Goal: Information Seeking & Learning: Find specific fact

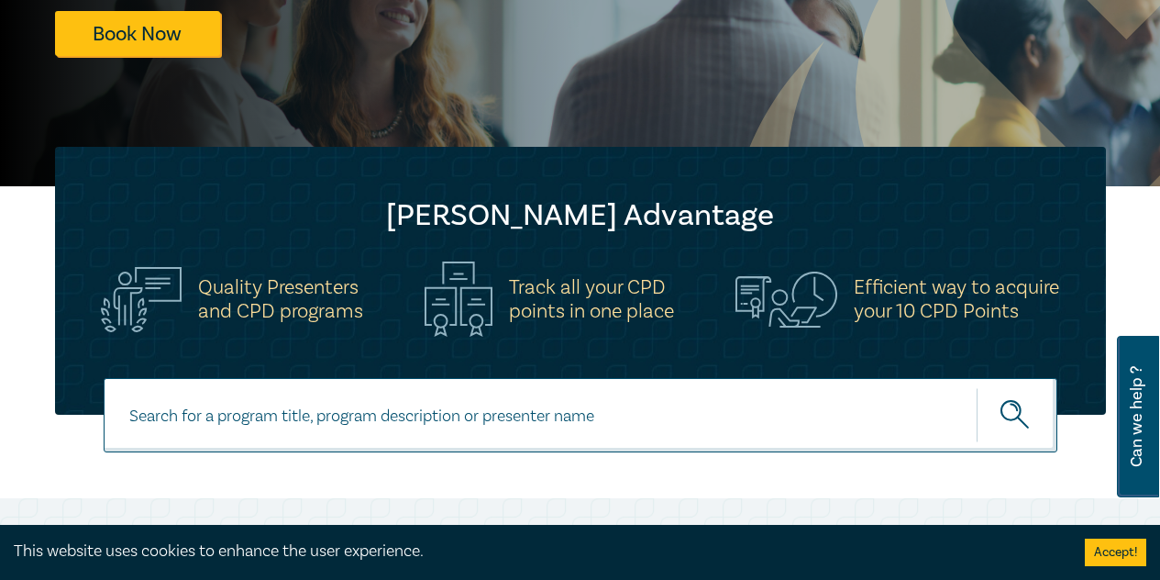
scroll to position [550, 0]
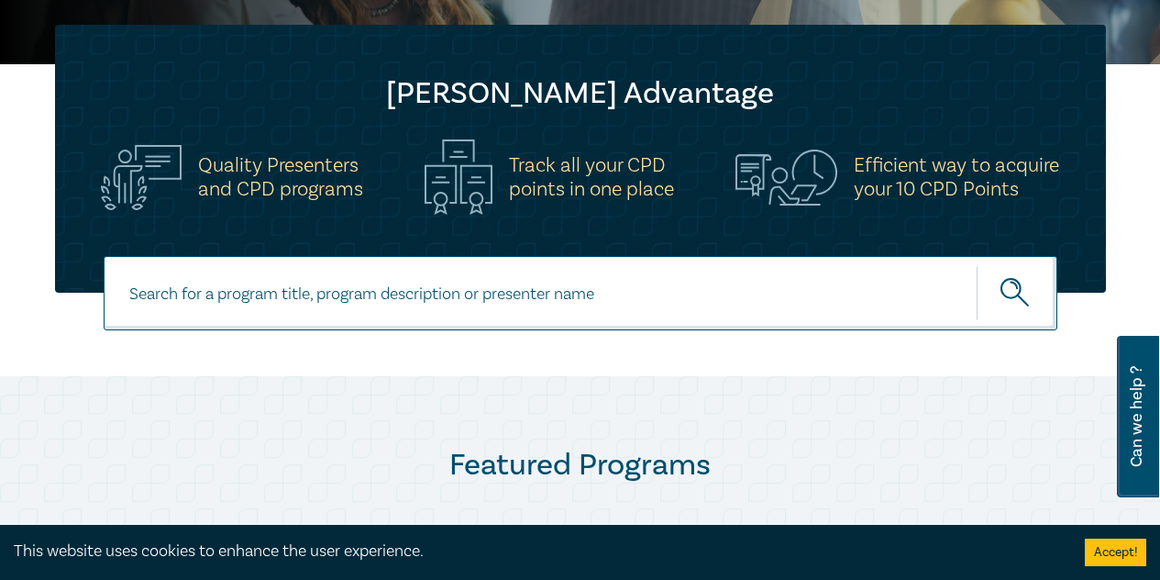
click at [262, 313] on input at bounding box center [581, 293] width 954 height 74
type input "financial"
click at [1044, 302] on button "submit" at bounding box center [1017, 293] width 81 height 56
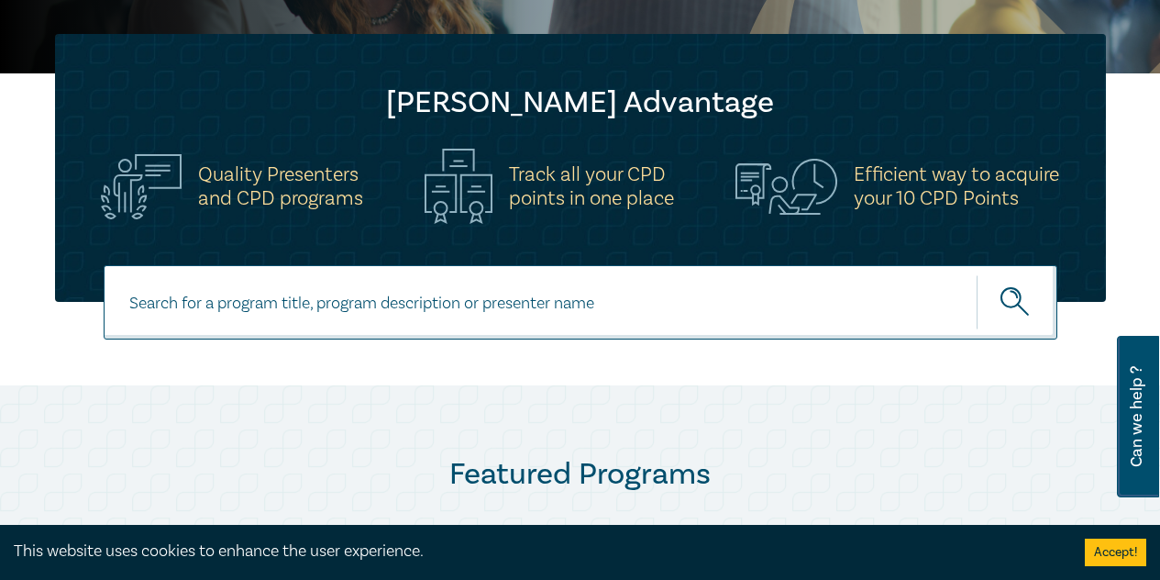
scroll to position [550, 0]
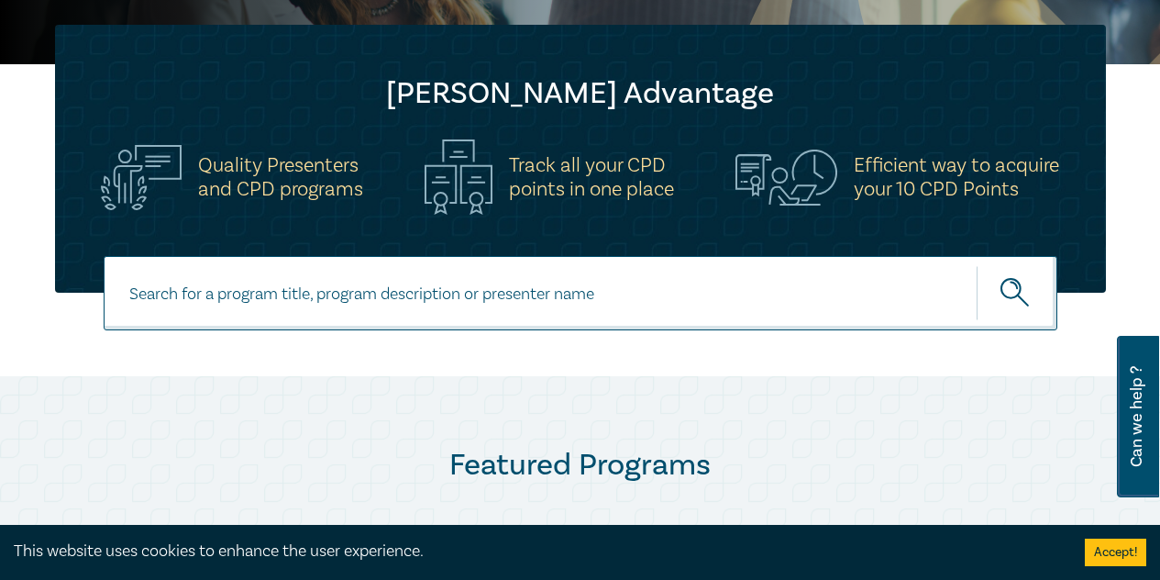
click at [493, 311] on input at bounding box center [581, 293] width 954 height 74
type input "essential financial literacy"
click at [977, 265] on button "submit" at bounding box center [1017, 293] width 81 height 56
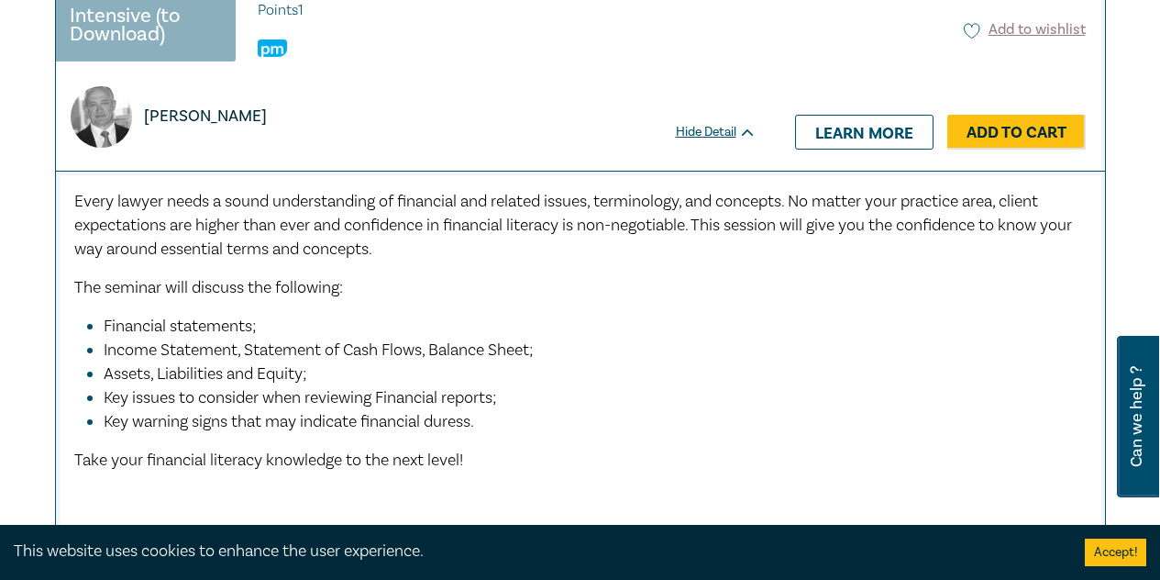
scroll to position [907, 0]
